Goal: Task Accomplishment & Management: Manage account settings

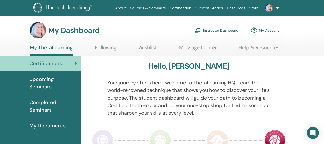
click at [261, 30] on link "My Account" at bounding box center [265, 30] width 28 height 11
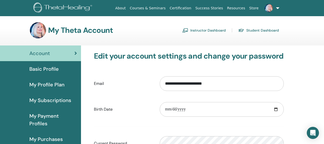
click at [198, 30] on link "Instructor Dashboard" at bounding box center [204, 30] width 44 height 8
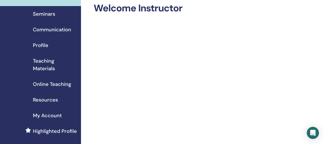
scroll to position [25, 0]
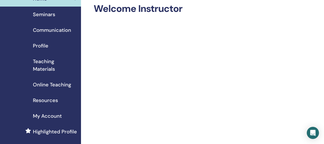
click at [46, 16] on span "Seminars" at bounding box center [44, 15] width 22 height 8
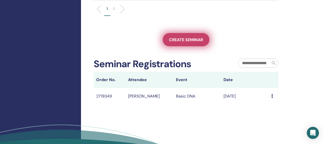
scroll to position [254, 0]
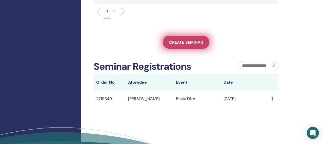
click at [177, 45] on span "Create seminar" at bounding box center [186, 42] width 34 height 5
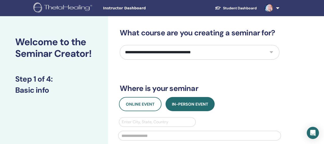
click at [177, 53] on select "**********" at bounding box center [200, 52] width 160 height 15
select select "****"
click at [120, 45] on select "**********" at bounding box center [200, 52] width 160 height 15
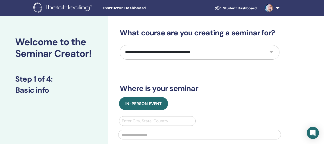
click at [160, 52] on select "**********" at bounding box center [200, 52] width 160 height 15
click at [120, 45] on select "**********" at bounding box center [200, 52] width 160 height 15
click at [161, 66] on div "**********" at bounding box center [200, 122] width 160 height 188
click at [122, 51] on select "**********" at bounding box center [200, 52] width 160 height 15
click at [120, 45] on select "**********" at bounding box center [200, 52] width 160 height 15
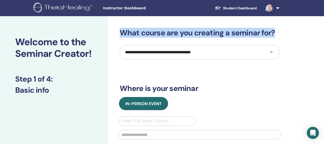
drag, startPoint x: 133, startPoint y: 38, endPoint x: 137, endPoint y: 62, distance: 24.4
click at [137, 62] on div "**********" at bounding box center [200, 122] width 160 height 188
copy h3 "What course are you creating a seminar for?"
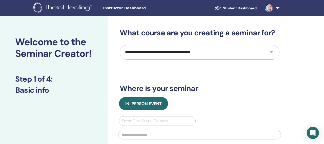
click at [136, 67] on div "**********" at bounding box center [200, 122] width 160 height 188
click at [276, 9] on link at bounding box center [271, 8] width 21 height 16
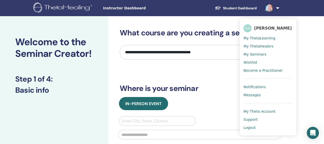
click at [259, 37] on span "My ThetaLearning" at bounding box center [259, 38] width 32 height 5
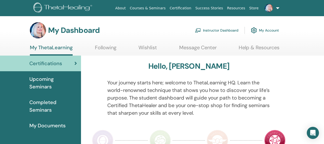
click at [205, 30] on link "Instructor Dashboard" at bounding box center [217, 30] width 44 height 11
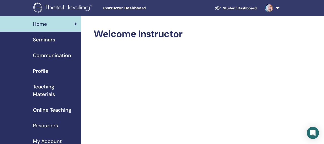
click at [50, 89] on span "Teaching Materials" at bounding box center [55, 90] width 44 height 15
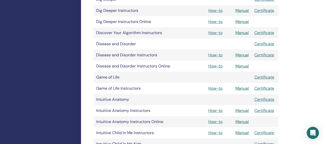
scroll to position [288, 0]
click at [243, 32] on link "Manual" at bounding box center [241, 32] width 13 height 5
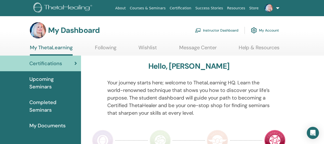
click at [209, 29] on link "Instructor Dashboard" at bounding box center [217, 30] width 44 height 11
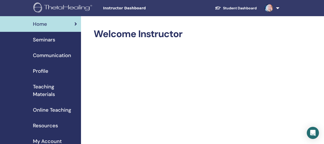
click at [48, 41] on span "Seminars" at bounding box center [44, 40] width 22 height 8
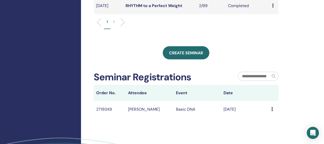
scroll to position [247, 0]
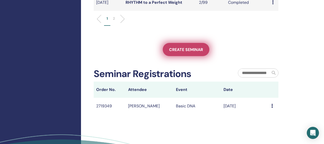
click at [175, 52] on span "Create seminar" at bounding box center [186, 49] width 34 height 5
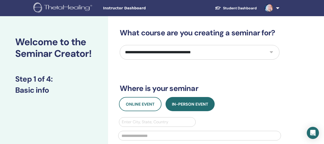
click at [170, 53] on select "**********" at bounding box center [200, 52] width 160 height 15
select select "****"
click at [120, 45] on select "**********" at bounding box center [200, 52] width 160 height 15
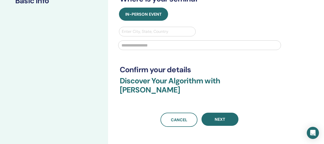
scroll to position [90, 0]
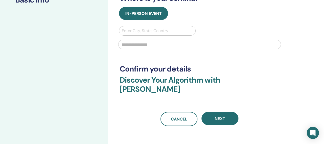
click at [178, 32] on div at bounding box center [157, 30] width 71 height 7
click at [128, 44] on input "text" at bounding box center [199, 45] width 163 height 10
paste input "********"
type input "********"
click at [138, 31] on div at bounding box center [157, 30] width 71 height 7
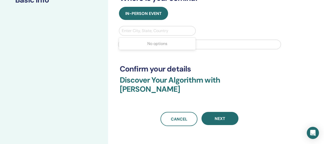
paste input "**********"
type input "**********"
click at [132, 61] on div "**********" at bounding box center [200, 32] width 160 height 188
click at [134, 31] on div at bounding box center [157, 30] width 71 height 7
type input "***"
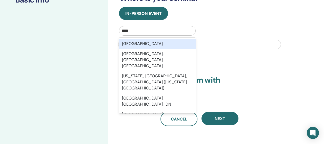
click at [139, 42] on div "New Zealand" at bounding box center [157, 44] width 77 height 10
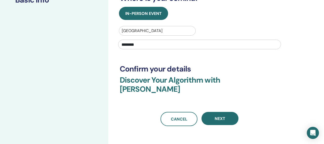
click at [136, 60] on div "**********" at bounding box center [200, 32] width 160 height 188
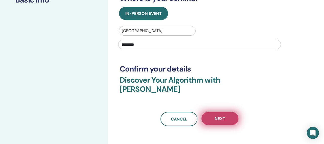
click at [210, 112] on button "Next" at bounding box center [219, 118] width 37 height 13
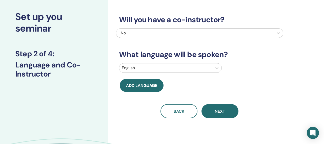
scroll to position [23, 0]
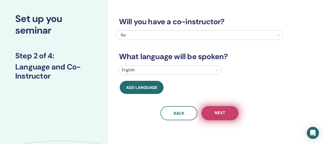
click at [219, 117] on button "Next" at bounding box center [219, 113] width 37 height 14
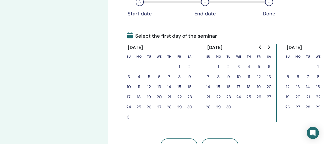
scroll to position [96, 0]
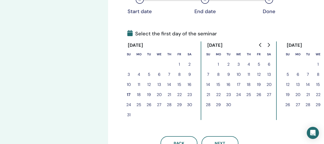
click at [139, 95] on button "18" at bounding box center [139, 95] width 10 height 10
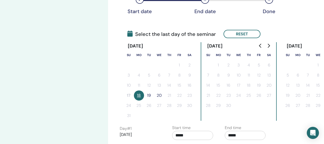
click at [148, 95] on button "19" at bounding box center [149, 96] width 10 height 10
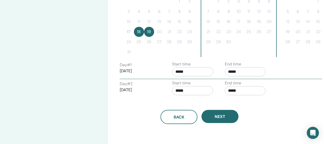
scroll to position [167, 0]
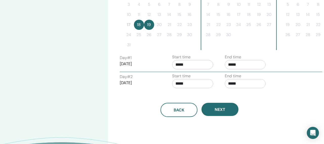
click at [148, 25] on button "19" at bounding box center [149, 25] width 10 height 10
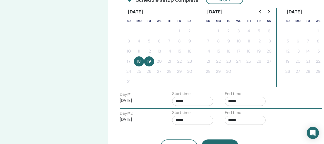
scroll to position [115, 0]
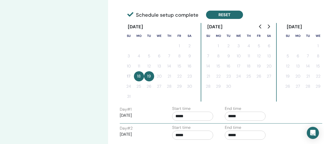
click at [221, 12] on button "Reset" at bounding box center [224, 15] width 37 height 8
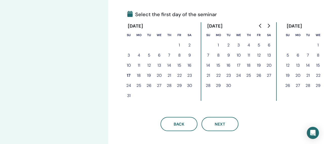
click at [139, 74] on button "18" at bounding box center [139, 76] width 10 height 10
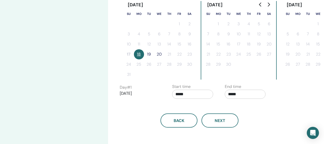
scroll to position [141, 0]
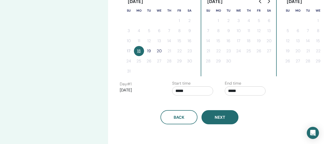
click at [212, 117] on button "Next" at bounding box center [219, 117] width 37 height 14
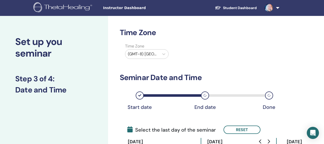
scroll to position [0, 0]
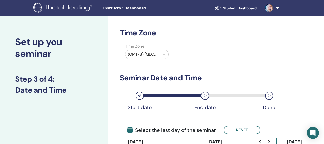
click at [145, 55] on div at bounding box center [142, 54] width 29 height 7
type input "**********"
click at [144, 53] on div at bounding box center [142, 54] width 29 height 7
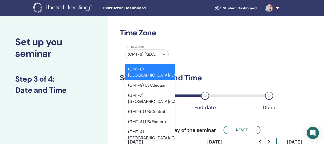
paste input "****"
type input "****"
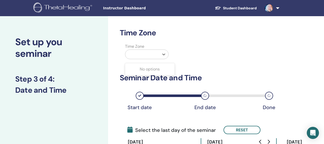
click at [148, 54] on div at bounding box center [142, 54] width 29 height 7
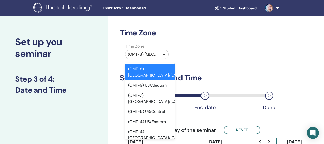
click at [162, 54] on icon at bounding box center [163, 54] width 5 height 5
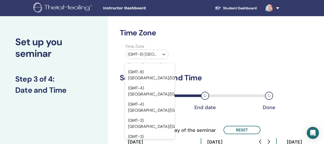
scroll to position [1437, 0]
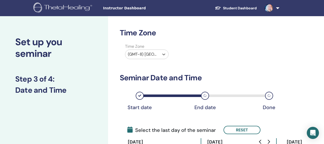
paste input "********"
type input "********"
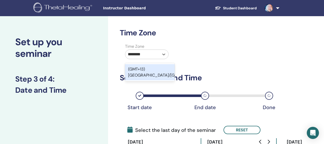
click at [148, 72] on div "(GMT+13) Pacific/Auckland" at bounding box center [150, 72] width 50 height 16
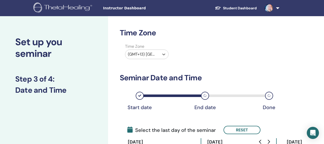
click at [209, 54] on div "Time Zone option (GMT+13) Pacific/Auckland, selected. Select is focused ,type t…" at bounding box center [199, 53] width 167 height 18
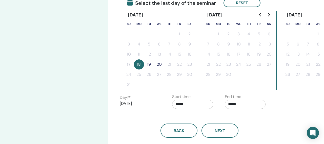
scroll to position [130, 0]
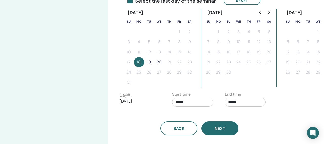
click at [220, 127] on span "Next" at bounding box center [220, 128] width 11 height 5
click at [230, 102] on input "*****" at bounding box center [245, 102] width 41 height 9
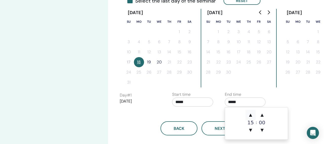
click at [251, 116] on span "▲" at bounding box center [250, 115] width 10 height 10
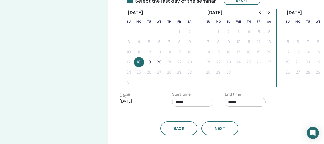
click at [207, 110] on div "Back Next" at bounding box center [199, 122] width 167 height 26
click at [216, 126] on button "Next" at bounding box center [219, 128] width 37 height 14
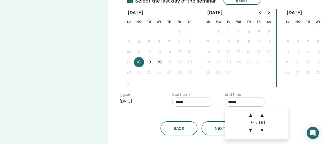
click at [230, 103] on input "*****" at bounding box center [245, 102] width 41 height 9
click at [250, 130] on span "▼" at bounding box center [250, 130] width 10 height 10
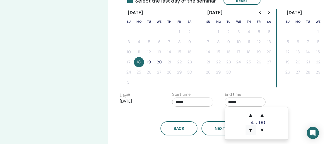
click at [250, 130] on span "▼" at bounding box center [250, 130] width 10 height 10
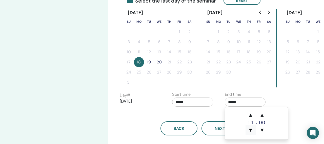
type input "*****"
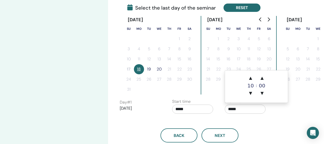
click at [235, 11] on button "Reset" at bounding box center [241, 8] width 37 height 8
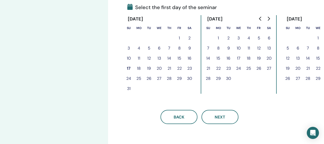
click at [138, 68] on button "18" at bounding box center [139, 68] width 10 height 10
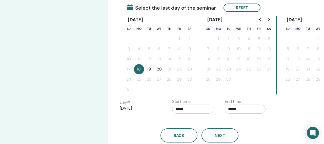
scroll to position [124, 0]
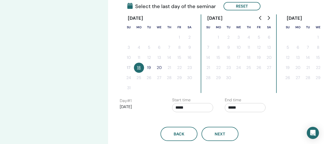
click at [148, 67] on button "19" at bounding box center [149, 68] width 10 height 10
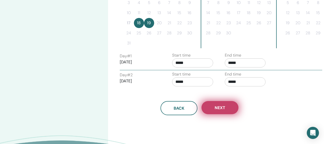
click at [215, 113] on button "Next" at bounding box center [219, 107] width 37 height 13
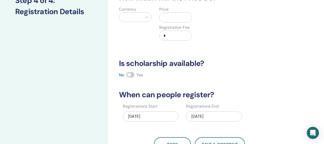
scroll to position [75, 0]
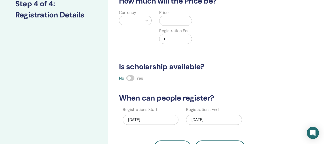
click at [145, 119] on div "08/17/2025" at bounding box center [151, 120] width 56 height 10
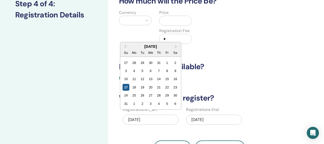
click at [124, 87] on div "17" at bounding box center [125, 87] width 7 height 7
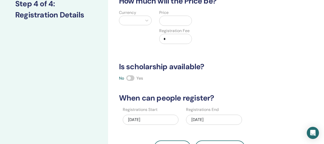
click at [133, 130] on div "How many people can attend? Number of Seats * How much will the Price be? Curre…" at bounding box center [199, 54] width 167 height 202
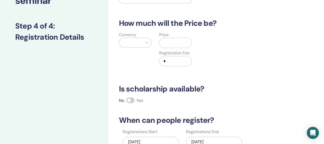
scroll to position [52, 0]
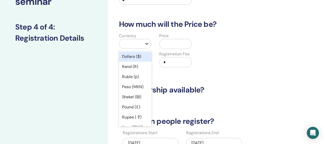
click at [146, 44] on icon at bounding box center [146, 44] width 3 height 2
click at [135, 57] on div "Dollars ($)" at bounding box center [135, 57] width 33 height 10
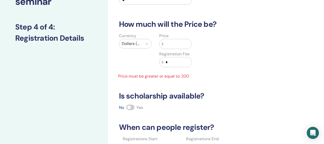
click at [178, 45] on input "text" at bounding box center [177, 44] width 28 height 10
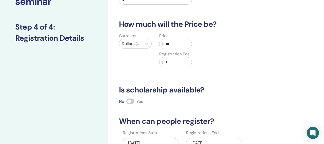
type input "***"
click at [183, 76] on div "How many people can attend? Number of Seats * How much will the Price be? Curre…" at bounding box center [199, 77] width 167 height 202
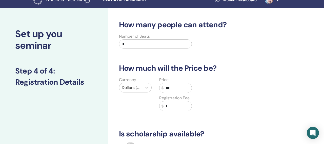
scroll to position [1, 0]
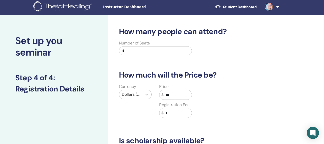
click at [131, 51] on input "*" at bounding box center [155, 50] width 73 height 9
type input "**"
click at [143, 61] on div "How many people can attend? Number of Seats ** How much will the Price be? Curr…" at bounding box center [199, 128] width 167 height 202
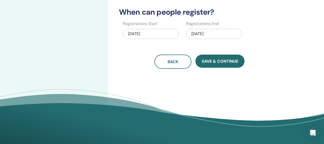
scroll to position [168, 0]
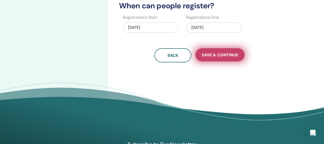
click at [216, 52] on button "Save & Continue" at bounding box center [219, 54] width 49 height 13
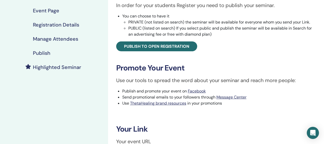
scroll to position [90, 0]
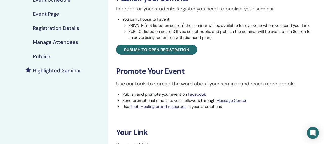
click at [47, 53] on h4 "Publish" at bounding box center [41, 56] width 17 height 6
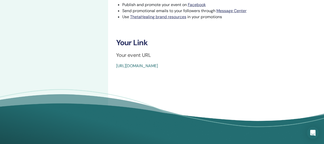
scroll to position [183, 0]
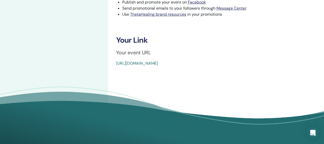
click at [146, 64] on link "https://www.thetahealing.com/seminar-375029-details.html" at bounding box center [137, 63] width 42 height 5
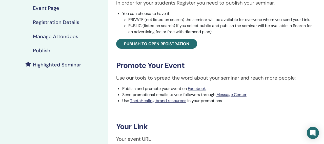
scroll to position [79, 0]
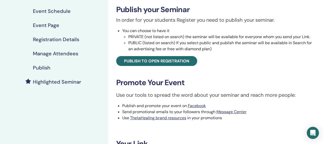
click at [47, 65] on h4 "Publish" at bounding box center [41, 68] width 17 height 6
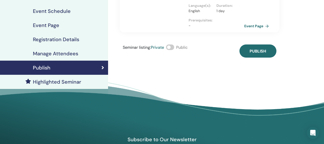
click at [172, 47] on span at bounding box center [170, 48] width 8 height 6
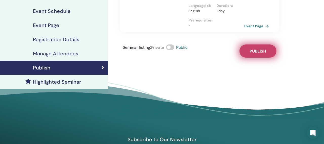
click at [249, 53] on button "Publish" at bounding box center [257, 51] width 37 height 13
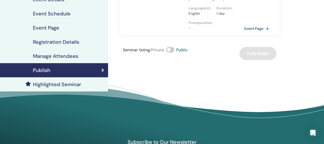
scroll to position [77, 0]
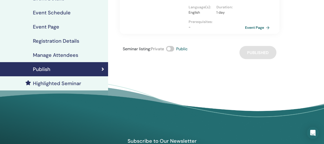
click at [256, 28] on link "Event Page" at bounding box center [258, 28] width 27 height 8
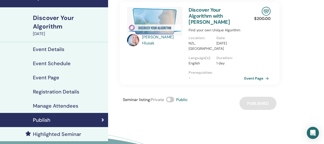
scroll to position [20, 0]
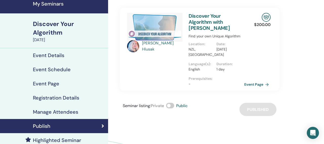
click at [67, 109] on h4 "Manage Attendees" at bounding box center [55, 112] width 45 height 6
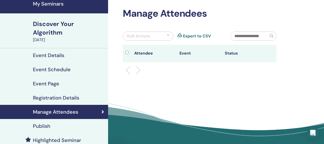
click at [69, 123] on div "Publish" at bounding box center [54, 126] width 100 height 6
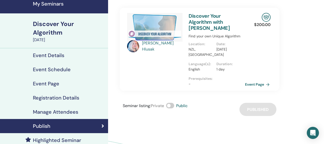
click at [263, 84] on link "Event Page" at bounding box center [258, 85] width 27 height 8
click at [56, 52] on h4 "Event Details" at bounding box center [48, 55] width 31 height 6
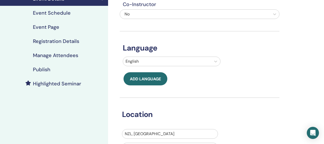
scroll to position [76, 0]
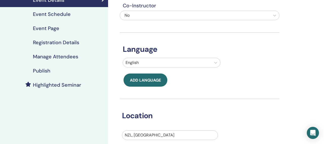
click at [58, 39] on h4 "Registration Details" at bounding box center [56, 42] width 46 height 6
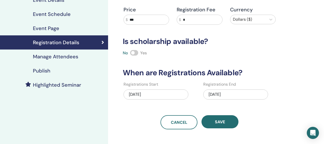
click at [134, 94] on div "[DATE]" at bounding box center [155, 95] width 65 height 10
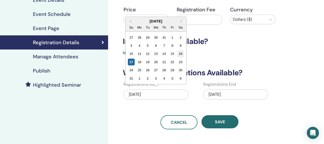
click at [179, 55] on div "16" at bounding box center [180, 54] width 7 height 7
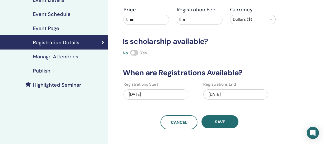
click at [147, 106] on div "Registration details Type In-Person Maximum Participants ** Price $ *** Registr…" at bounding box center [200, 34] width 160 height 189
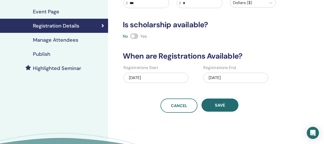
scroll to position [94, 0]
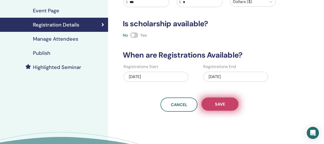
click at [221, 103] on span "Save" at bounding box center [220, 104] width 10 height 5
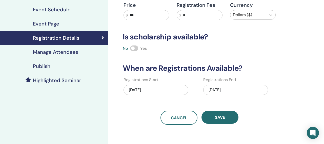
scroll to position [65, 0]
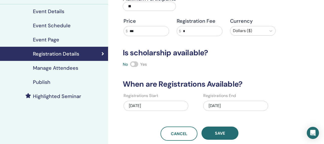
click at [49, 79] on h4 "Publish" at bounding box center [41, 82] width 17 height 6
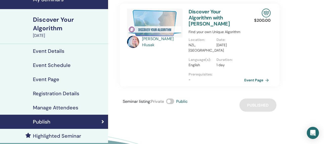
scroll to position [24, 0]
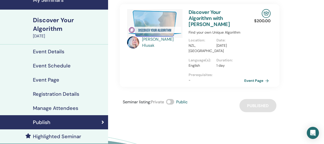
click at [176, 101] on div "Seminar listing : Private Public" at bounding box center [155, 105] width 65 height 13
click at [172, 103] on span at bounding box center [170, 102] width 8 height 6
click at [172, 102] on span at bounding box center [170, 102] width 8 height 6
click at [252, 79] on link "Event Page" at bounding box center [258, 81] width 27 height 8
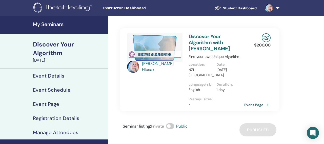
scroll to position [1, 0]
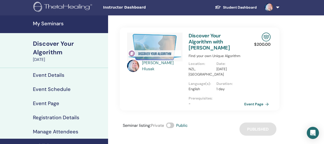
click at [65, 44] on div "Discover Your Algorithm" at bounding box center [69, 47] width 72 height 17
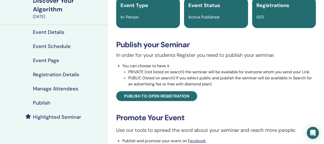
scroll to position [57, 0]
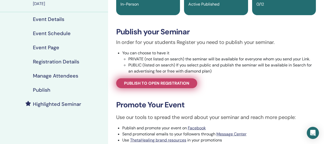
click at [182, 82] on span "Publish to open registration" at bounding box center [156, 83] width 65 height 5
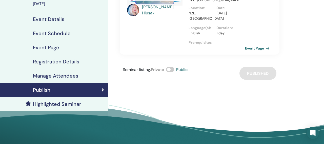
click at [249, 49] on link "Event Page" at bounding box center [258, 49] width 27 height 8
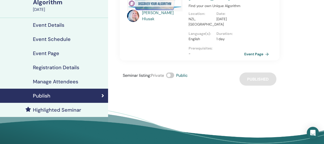
click at [71, 107] on h4 "Highlighted Seminar" at bounding box center [57, 110] width 48 height 6
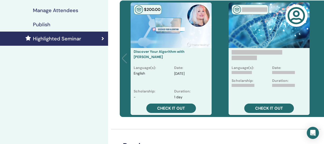
scroll to position [51, 0]
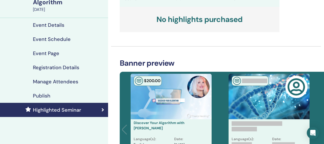
click at [44, 93] on h4 "Publish" at bounding box center [41, 96] width 17 height 6
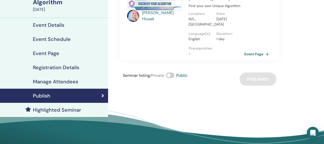
click at [75, 65] on h4 "Registration Details" at bounding box center [56, 68] width 46 height 6
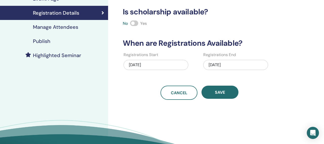
scroll to position [106, 0]
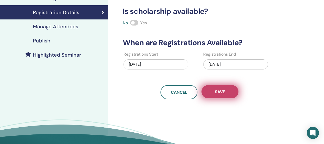
click at [212, 87] on button "Save" at bounding box center [219, 91] width 37 height 13
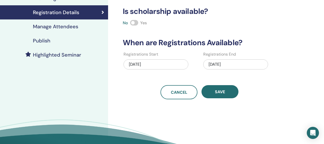
scroll to position [49, 0]
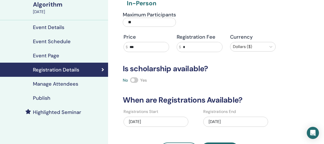
click at [41, 95] on h4 "Publish" at bounding box center [41, 98] width 17 height 6
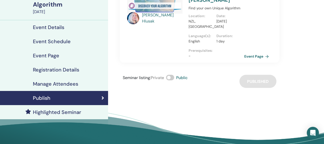
click at [48, 53] on h4 "Event Page" at bounding box center [46, 56] width 26 height 6
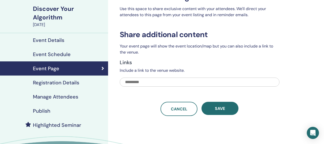
scroll to position [36, 0]
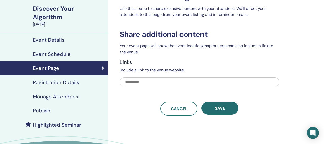
click at [69, 51] on h4 "Event Schedule" at bounding box center [52, 54] width 38 height 6
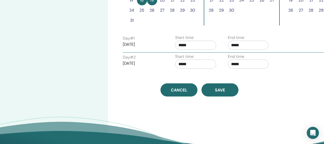
scroll to position [200, 0]
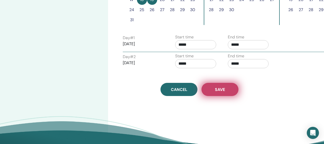
click at [210, 91] on button "Save" at bounding box center [219, 89] width 37 height 13
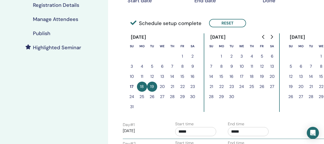
scroll to position [92, 0]
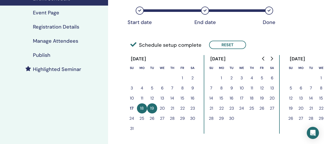
click at [44, 52] on h4 "Publish" at bounding box center [41, 55] width 17 height 6
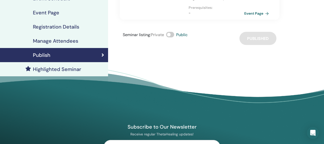
click at [181, 34] on span "Public" at bounding box center [181, 34] width 11 height 5
click at [172, 35] on span at bounding box center [170, 35] width 8 height 6
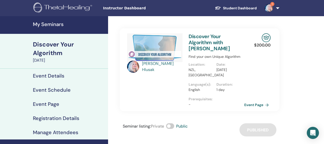
click at [229, 42] on link "Discover Your Algorithm with [PERSON_NAME]" at bounding box center [208, 42] width 41 height 19
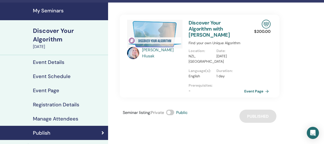
scroll to position [31, 0]
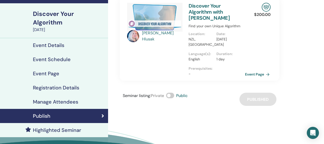
click at [255, 74] on link "Event Page" at bounding box center [258, 75] width 27 height 8
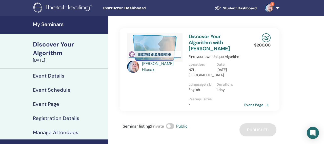
click at [58, 46] on div "Discover Your Algorithm" at bounding box center [69, 48] width 72 height 17
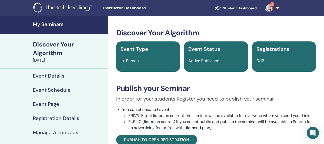
click at [58, 46] on div "Discover Your Algorithm" at bounding box center [69, 48] width 72 height 17
click at [62, 43] on div "Discover Your Algorithm" at bounding box center [69, 48] width 72 height 17
click at [274, 7] on span "1" at bounding box center [269, 8] width 12 height 4
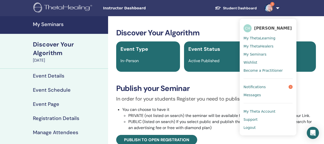
click at [257, 86] on span "Notifications" at bounding box center [254, 87] width 22 height 5
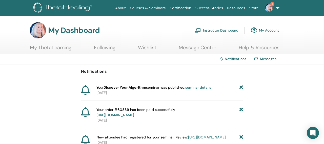
scroll to position [3, 0]
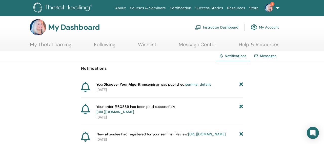
click at [206, 84] on link "seminar details" at bounding box center [198, 84] width 26 height 5
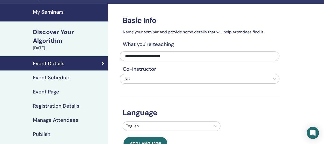
scroll to position [25, 0]
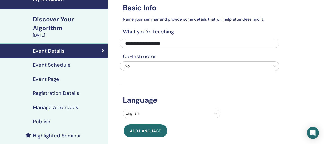
click at [47, 119] on h4 "Publish" at bounding box center [41, 122] width 17 height 6
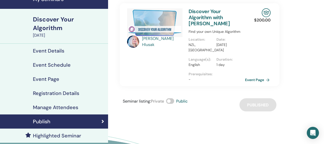
click at [251, 80] on link "Event Page" at bounding box center [258, 80] width 27 height 8
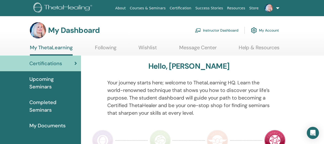
click at [218, 30] on link "Instructor Dashboard" at bounding box center [217, 30] width 44 height 11
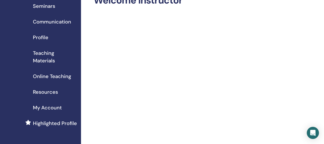
scroll to position [19, 0]
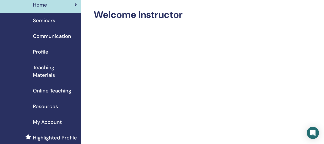
click at [41, 20] on span "Seminars" at bounding box center [44, 21] width 22 height 8
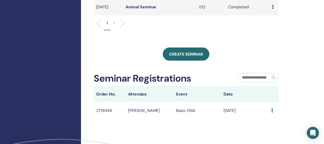
scroll to position [241, 0]
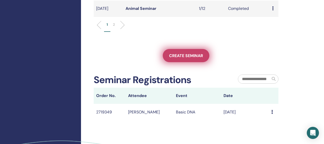
click at [185, 58] on span "Create seminar" at bounding box center [186, 55] width 34 height 5
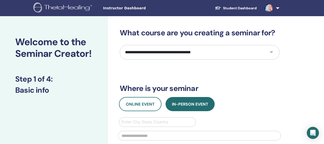
click at [180, 54] on select "**********" at bounding box center [200, 52] width 160 height 15
select select "****"
click at [120, 45] on select "**********" at bounding box center [200, 52] width 160 height 15
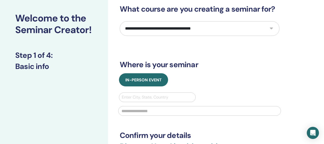
scroll to position [39, 0]
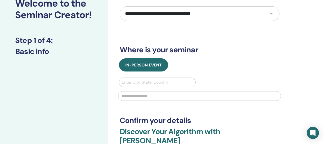
click at [154, 82] on div at bounding box center [157, 82] width 71 height 7
type input "***"
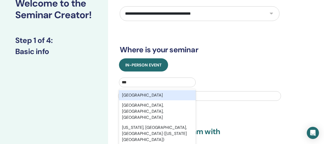
click at [151, 94] on div "New Zealand" at bounding box center [157, 95] width 77 height 10
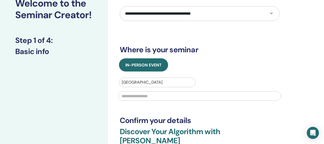
click at [148, 98] on input "text" at bounding box center [199, 96] width 163 height 10
click at [140, 96] on input "text" at bounding box center [199, 96] width 163 height 10
paste input "********"
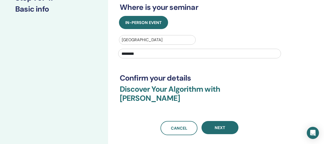
scroll to position [83, 0]
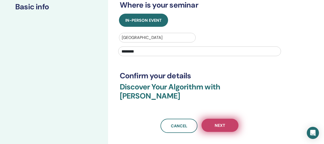
type input "********"
click at [215, 119] on button "Next" at bounding box center [219, 125] width 37 height 13
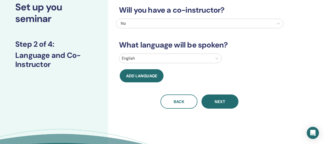
scroll to position [8, 0]
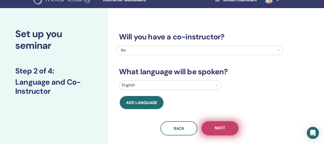
click at [221, 131] on span "Next" at bounding box center [220, 128] width 11 height 6
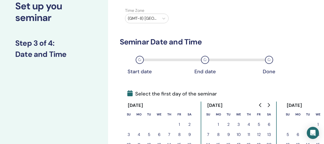
scroll to position [14, 0]
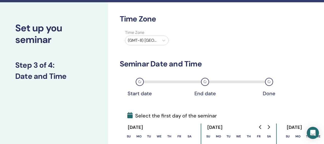
click at [147, 39] on div at bounding box center [142, 40] width 29 height 7
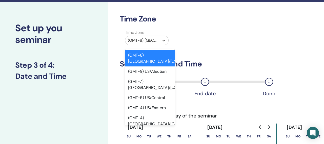
paste input "********"
type input "********"
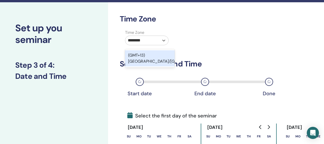
click at [150, 58] on div "(GMT+13) Pacific/Auckland" at bounding box center [150, 58] width 50 height 16
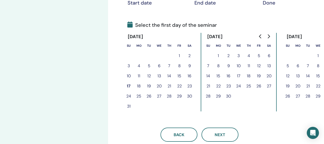
scroll to position [125, 0]
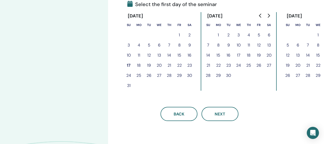
click at [138, 66] on button "18" at bounding box center [139, 65] width 10 height 10
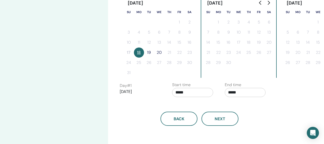
scroll to position [166, 0]
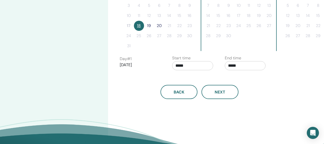
click at [158, 26] on button "20" at bounding box center [159, 26] width 10 height 10
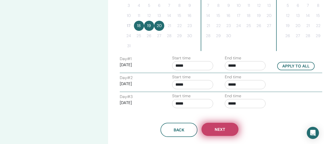
click at [217, 134] on button "Next" at bounding box center [219, 129] width 37 height 13
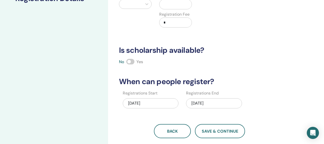
scroll to position [87, 0]
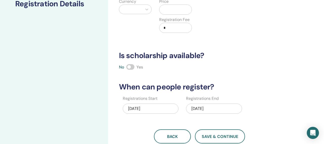
click at [149, 109] on div "08/17/2025" at bounding box center [151, 109] width 56 height 10
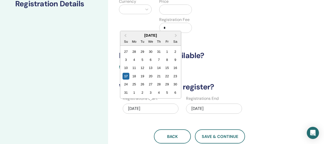
click at [175, 68] on div "16" at bounding box center [175, 68] width 7 height 7
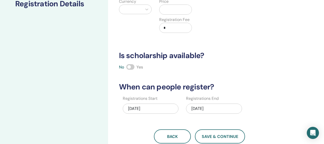
click at [130, 125] on div "How many people can attend? Number of Seats * How much will the Price be? Curre…" at bounding box center [199, 43] width 167 height 202
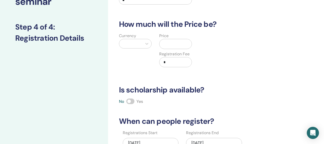
scroll to position [48, 0]
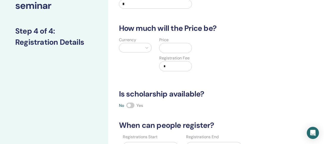
click at [130, 105] on span at bounding box center [130, 106] width 8 height 6
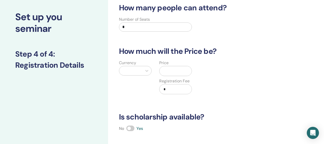
scroll to position [21, 0]
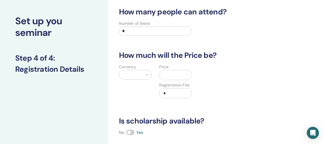
click at [129, 31] on input "*" at bounding box center [155, 31] width 73 height 9
type input "**"
click at [139, 73] on div at bounding box center [131, 74] width 18 height 7
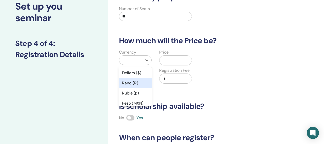
scroll to position [36, 0]
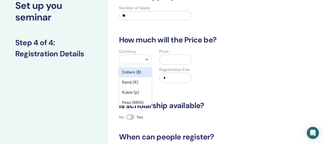
click at [134, 75] on div "Dollars ($)" at bounding box center [135, 72] width 33 height 10
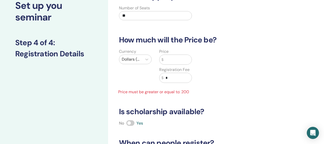
click at [177, 58] on input "text" at bounding box center [177, 60] width 28 height 10
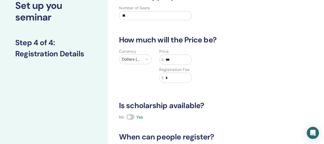
type input "***"
click at [174, 86] on div "Price $ *** Registration Fee $ *" at bounding box center [175, 69] width 40 height 40
drag, startPoint x: 169, startPoint y: 76, endPoint x: 165, endPoint y: 76, distance: 4.1
click at [165, 76] on input "*" at bounding box center [177, 78] width 28 height 10
click at [168, 87] on div "Price $ *** Registration Fee $ *" at bounding box center [175, 69] width 40 height 40
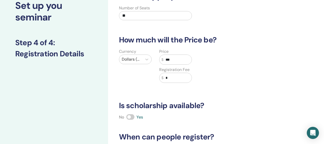
drag, startPoint x: 168, startPoint y: 77, endPoint x: 164, endPoint y: 77, distance: 4.0
click at [164, 77] on input "*" at bounding box center [177, 78] width 28 height 10
type input "**"
click at [191, 90] on div "How many people can attend? Number of Seats ** How much will the Price be? Curr…" at bounding box center [199, 93] width 167 height 202
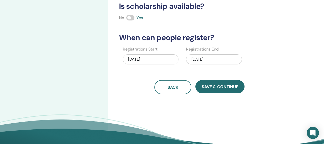
scroll to position [157, 0]
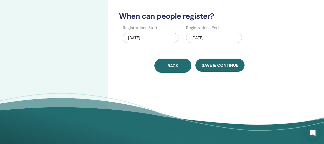
click at [164, 67] on button "Back" at bounding box center [172, 66] width 37 height 14
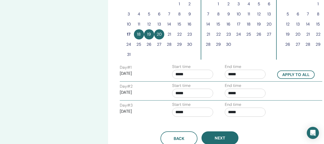
click at [160, 34] on button "20" at bounding box center [159, 34] width 10 height 10
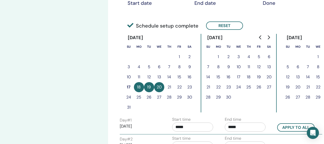
scroll to position [99, 0]
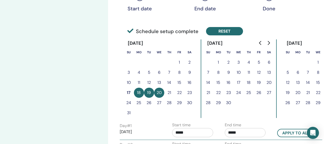
click at [220, 32] on button "Reset" at bounding box center [224, 31] width 37 height 8
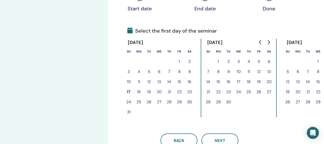
click at [138, 92] on button "18" at bounding box center [139, 92] width 10 height 10
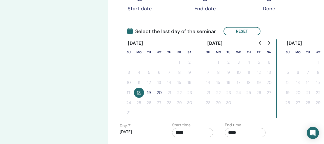
click at [148, 93] on button "19" at bounding box center [149, 93] width 10 height 10
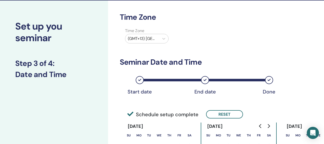
scroll to position [0, 0]
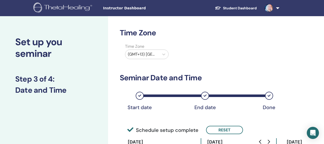
click at [146, 55] on div at bounding box center [142, 54] width 29 height 7
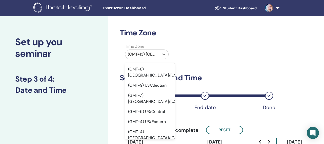
scroll to position [7598, 0]
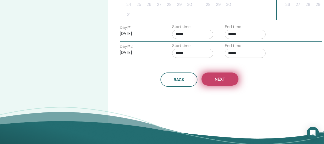
click at [211, 79] on button "Next" at bounding box center [219, 79] width 37 height 13
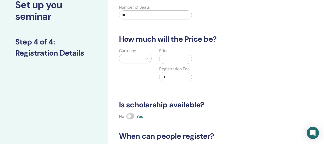
scroll to position [36, 0]
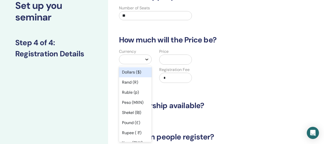
click at [142, 59] on div at bounding box center [146, 59] width 9 height 9
click at [142, 71] on div "Dollars ($)" at bounding box center [135, 72] width 33 height 10
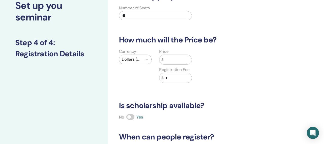
click at [171, 61] on input "text" at bounding box center [177, 60] width 28 height 10
type input "***"
click at [206, 71] on div "Currency Dollars ($) Price $ *** Registration Fee $ *" at bounding box center [195, 69] width 167 height 40
click at [175, 78] on input "*" at bounding box center [177, 78] width 28 height 10
drag, startPoint x: 171, startPoint y: 78, endPoint x: 166, endPoint y: 77, distance: 5.3
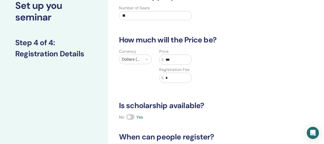
click at [166, 77] on input "*" at bounding box center [177, 78] width 28 height 10
type input "**"
click at [222, 83] on div "Currency Dollars ($) Price $ *** Registration Fee $ **" at bounding box center [195, 69] width 167 height 40
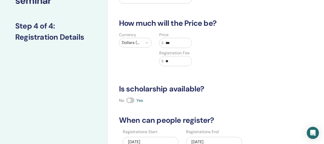
scroll to position [147, 0]
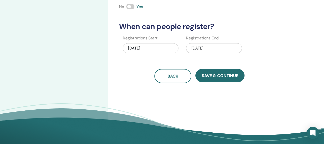
click at [149, 49] on div "08/17/2025" at bounding box center [151, 48] width 56 height 10
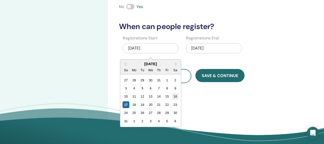
click at [176, 96] on div "16" at bounding box center [175, 96] width 7 height 7
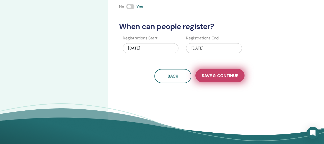
click at [210, 74] on span "Save & Continue" at bounding box center [220, 75] width 36 height 5
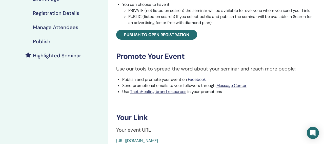
scroll to position [101, 0]
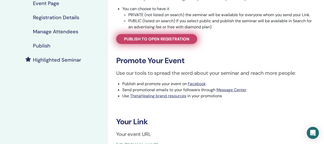
click at [124, 40] on link "Publish to open registration" at bounding box center [156, 39] width 81 height 10
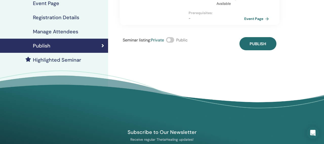
click at [170, 39] on span at bounding box center [170, 40] width 8 height 6
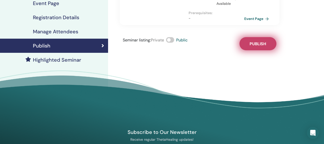
click at [250, 44] on span "Publish" at bounding box center [257, 43] width 16 height 5
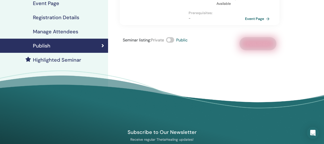
click at [257, 18] on link "Event Page" at bounding box center [258, 19] width 27 height 8
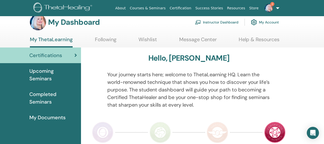
scroll to position [18, 0]
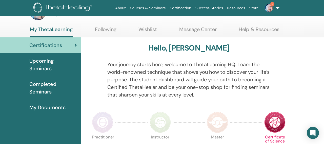
click at [275, 7] on link "2" at bounding box center [271, 8] width 21 height 16
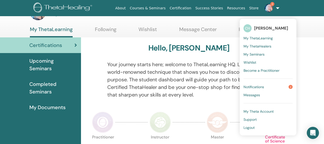
click at [257, 86] on span "Notifications" at bounding box center [253, 87] width 20 height 5
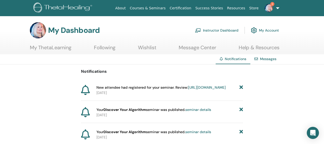
click at [188, 90] on link "https://member.thetahealing.com/instructor/seminar/375030/attendees" at bounding box center [207, 87] width 38 height 5
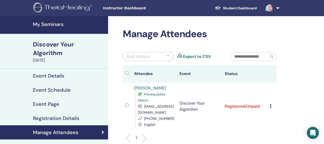
scroll to position [22, 0]
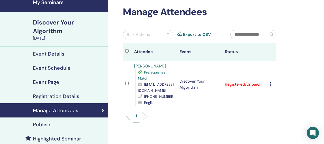
click at [271, 83] on div "Cancel Registration Do not auto-certify Mark as Paid Mark as Unpaid Mark as Abs…" at bounding box center [272, 84] width 4 height 6
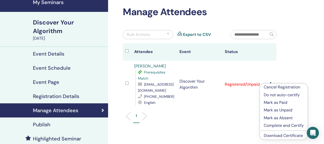
click at [270, 103] on p "Mark as Paid" at bounding box center [284, 103] width 40 height 6
